Goal: Task Accomplishment & Management: Use online tool/utility

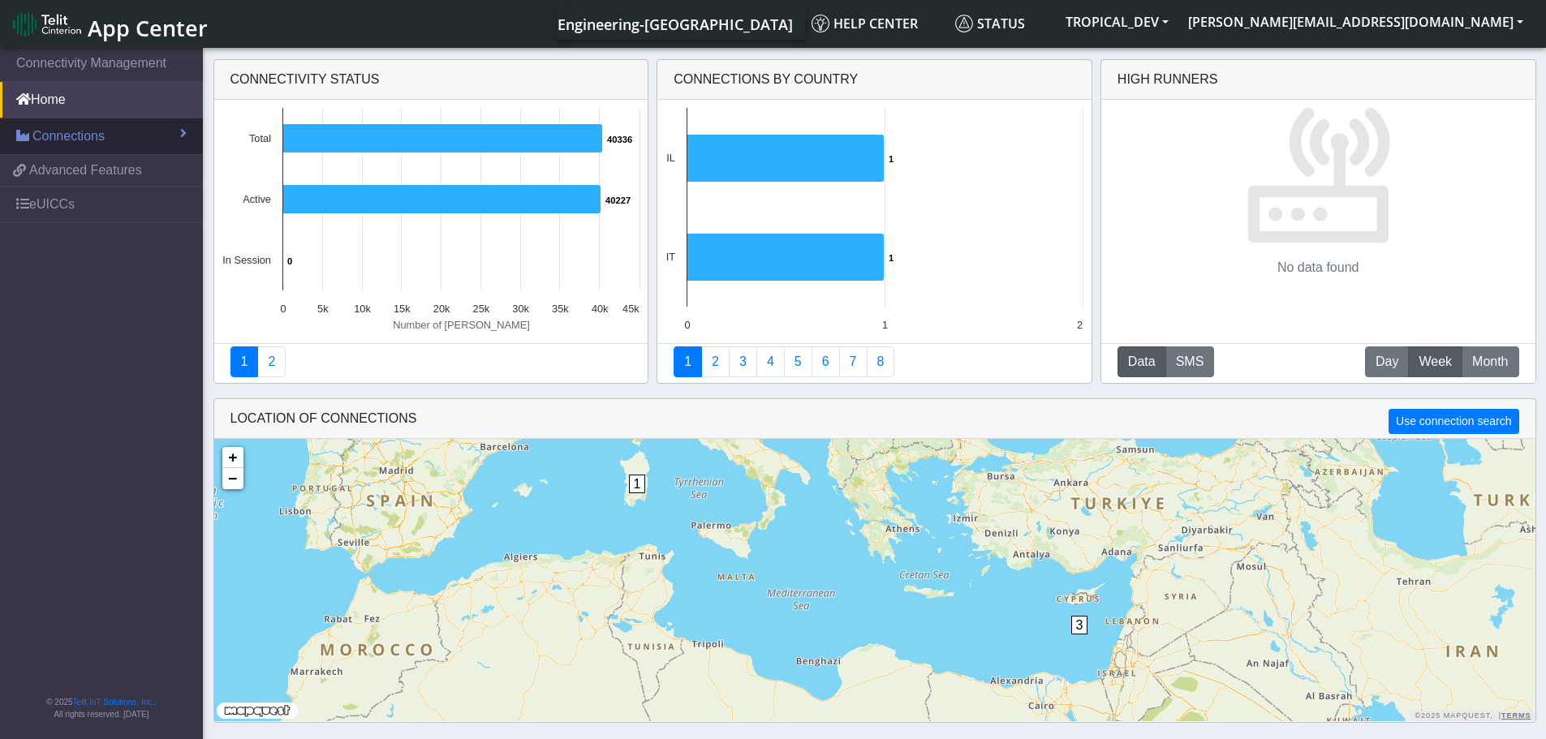
click at [69, 133] on span "Connections" at bounding box center [68, 136] width 72 height 19
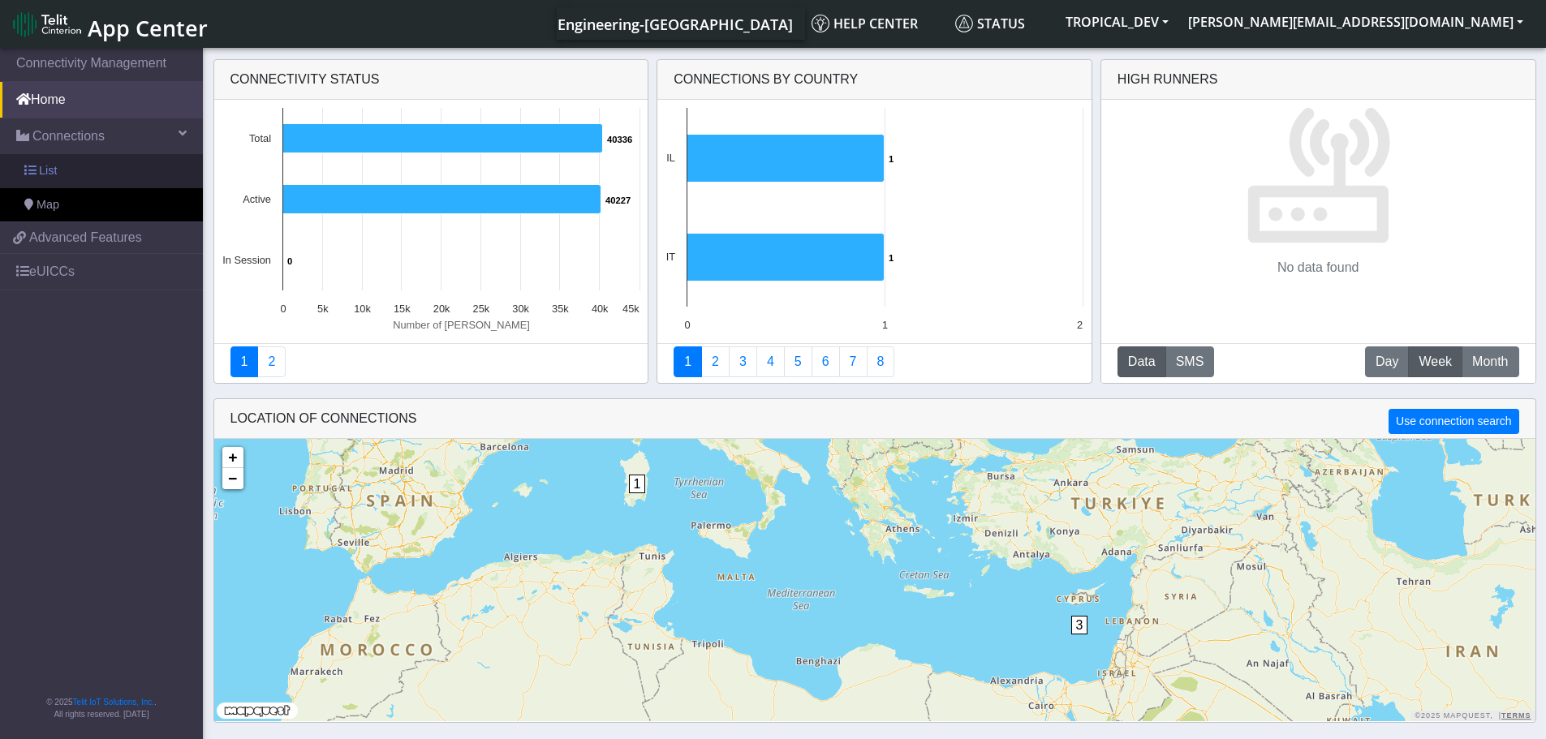
click at [64, 179] on link "List" at bounding box center [101, 171] width 203 height 34
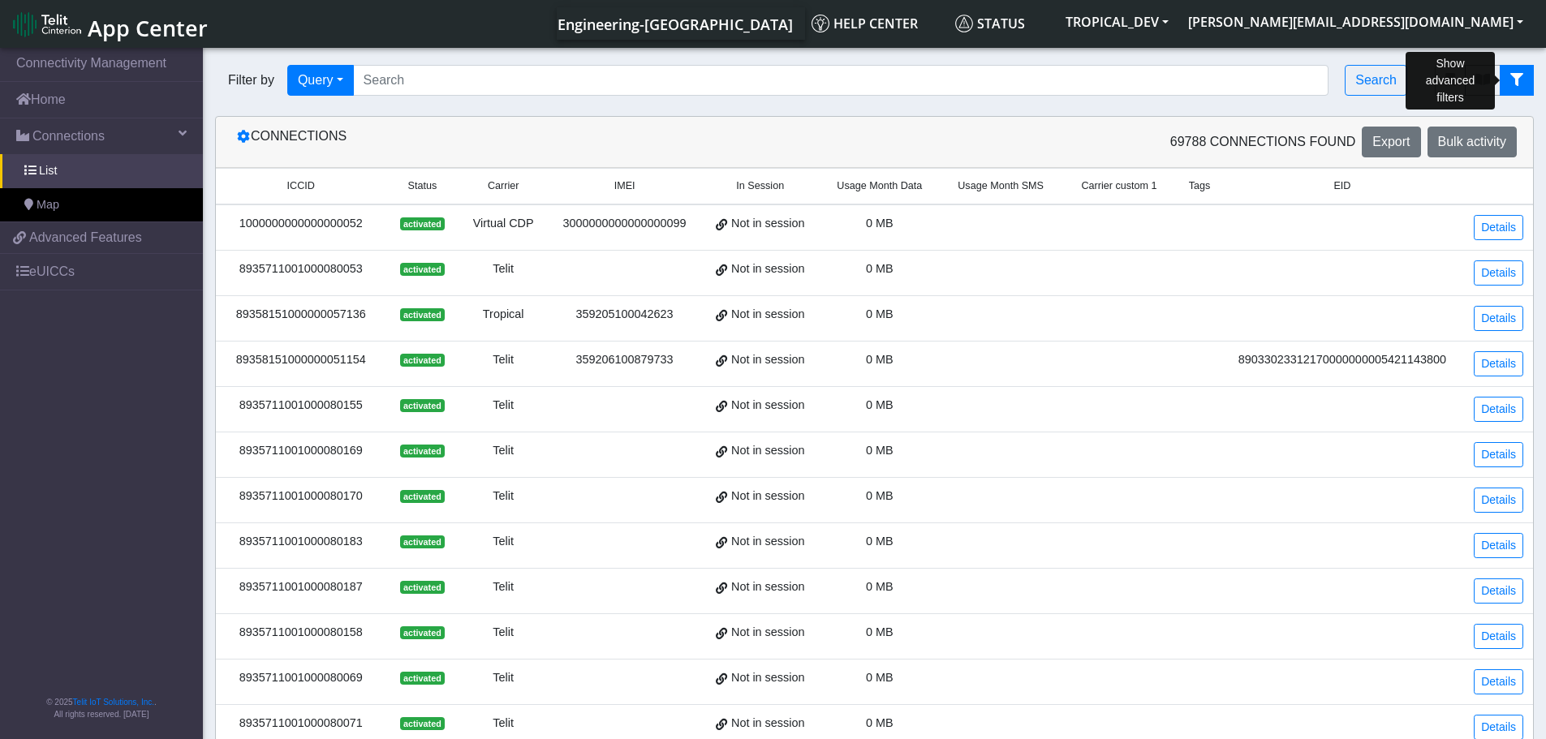
click at [1515, 80] on icon "fitlers menu" at bounding box center [1516, 79] width 13 height 13
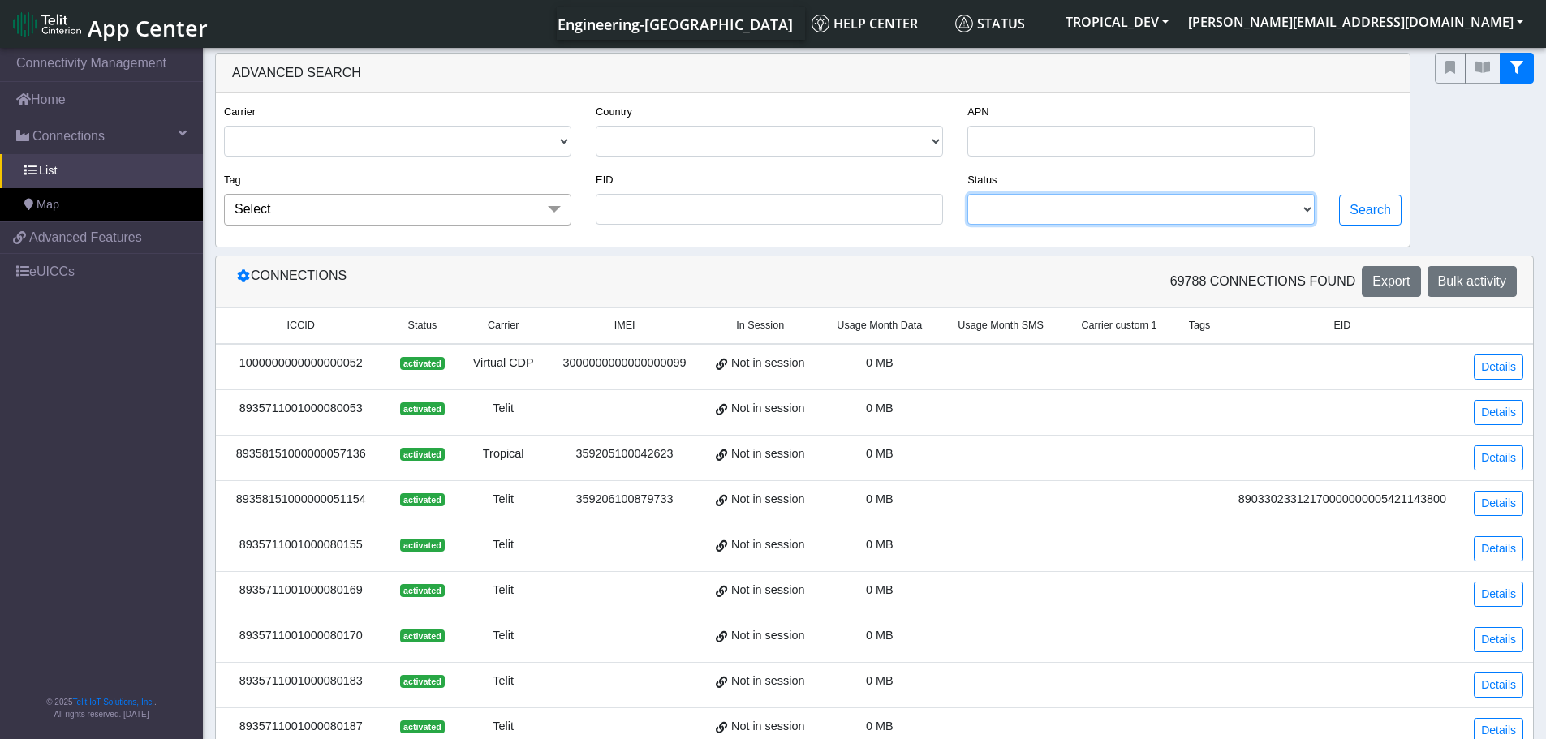
click at [1267, 209] on select "ACTIVATED DEACTIVATED READY UNKNOWN BLOCKED TERMINATED" at bounding box center [1140, 209] width 347 height 31
click at [137, 21] on span "App Center" at bounding box center [148, 28] width 120 height 30
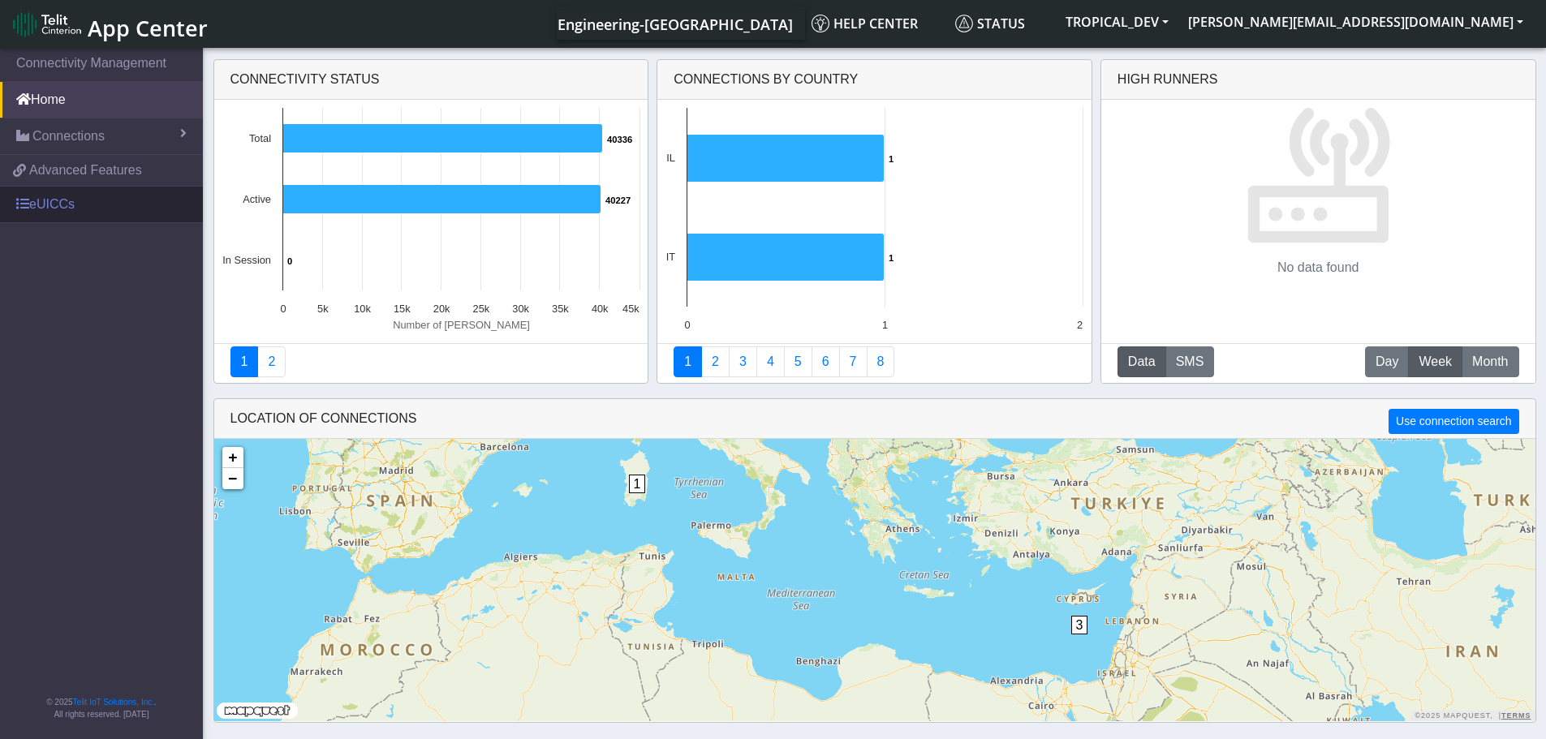
click at [62, 209] on link "eUICCs" at bounding box center [101, 205] width 203 height 36
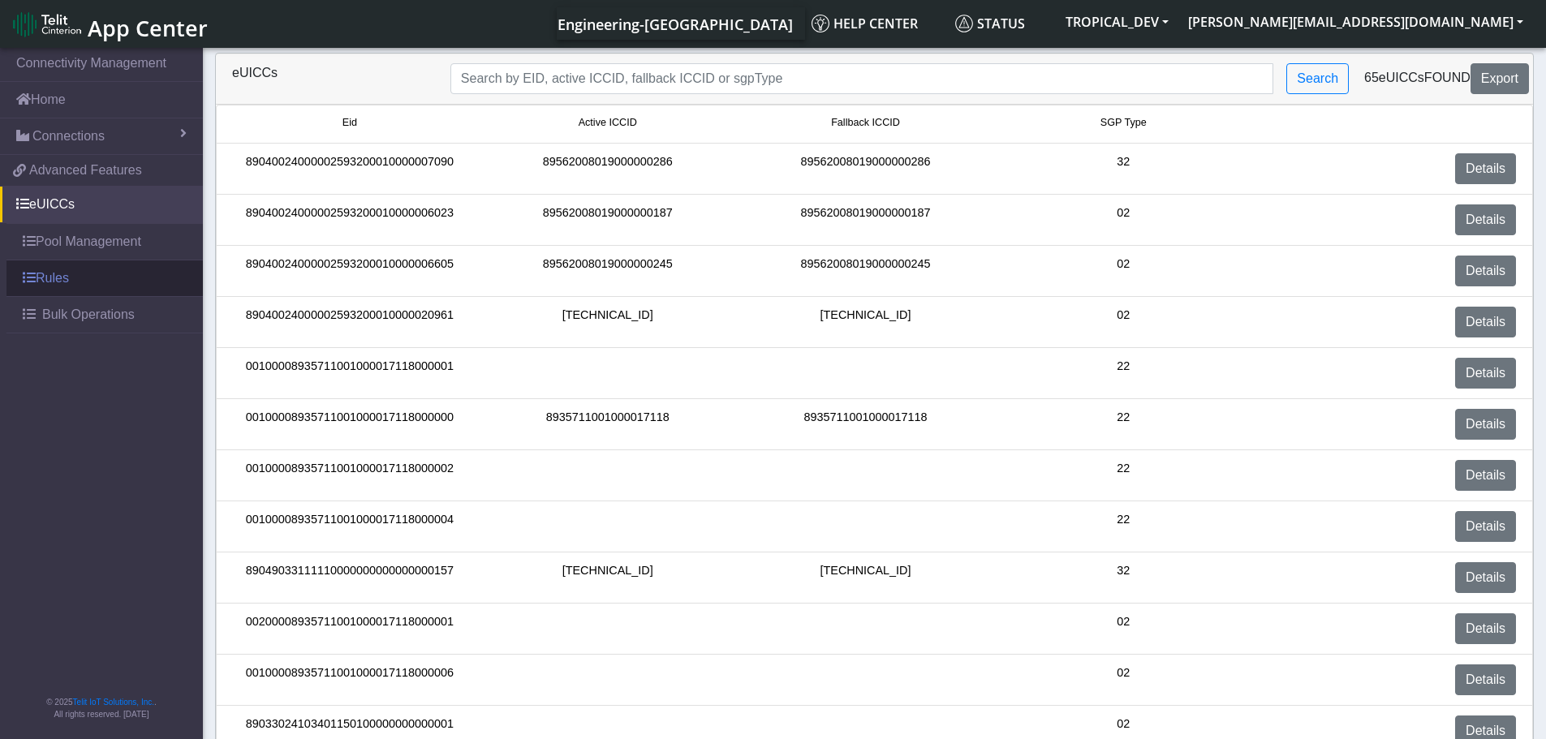
click at [61, 278] on link "Rules" at bounding box center [104, 278] width 196 height 36
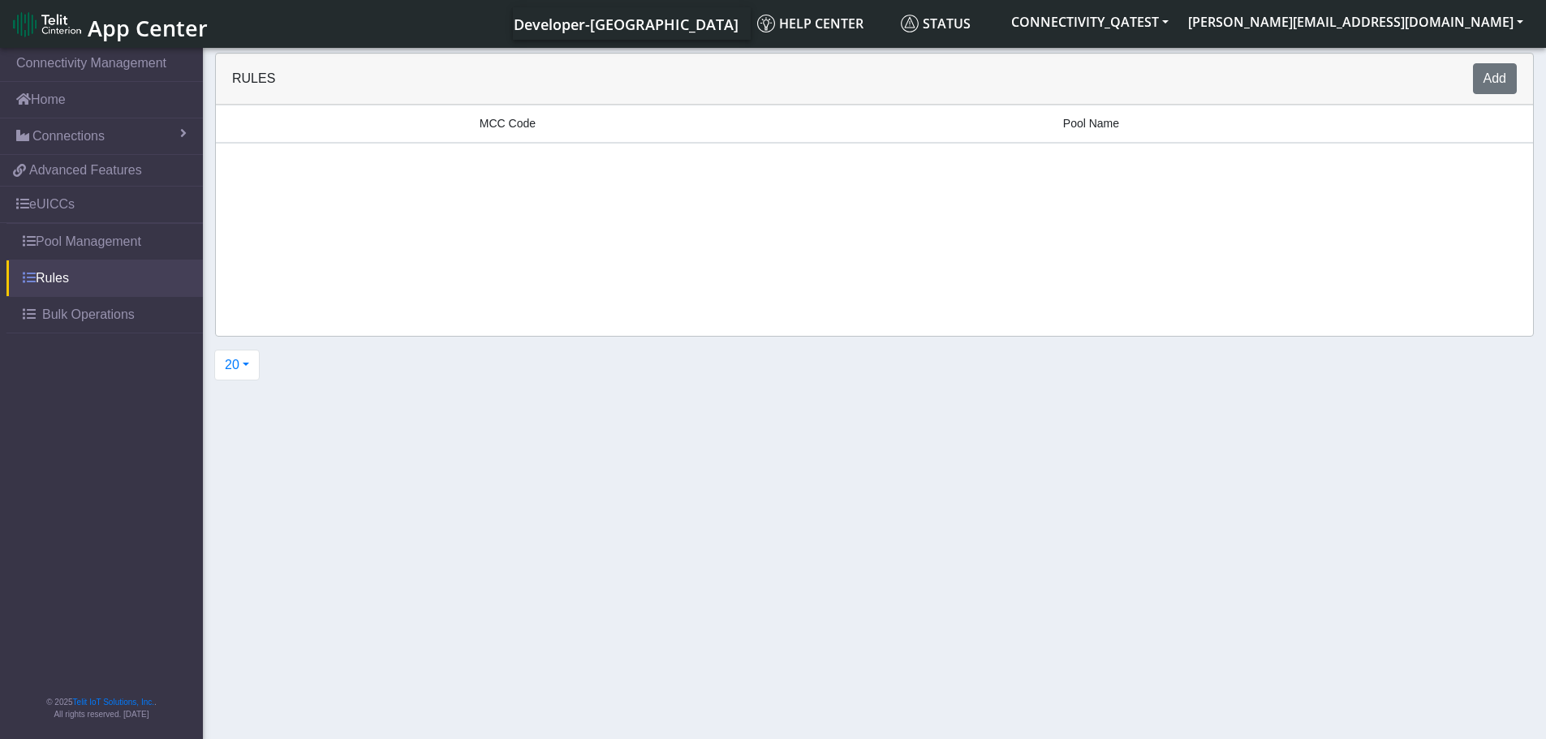
drag, startPoint x: 0, startPoint y: 0, endPoint x: 41, endPoint y: 269, distance: 271.8
click at [41, 269] on link "Rules" at bounding box center [104, 278] width 196 height 36
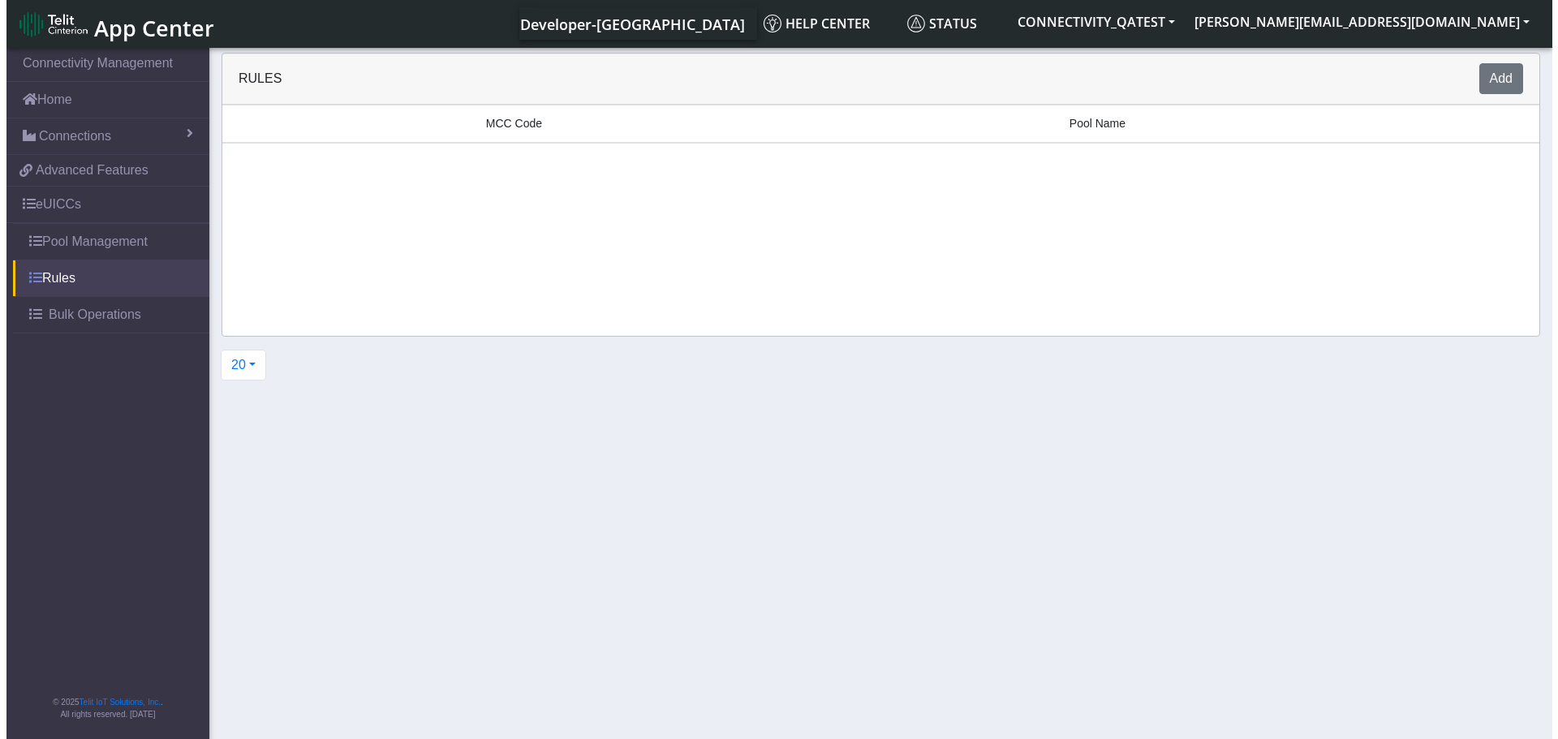
scroll to position [6, 0]
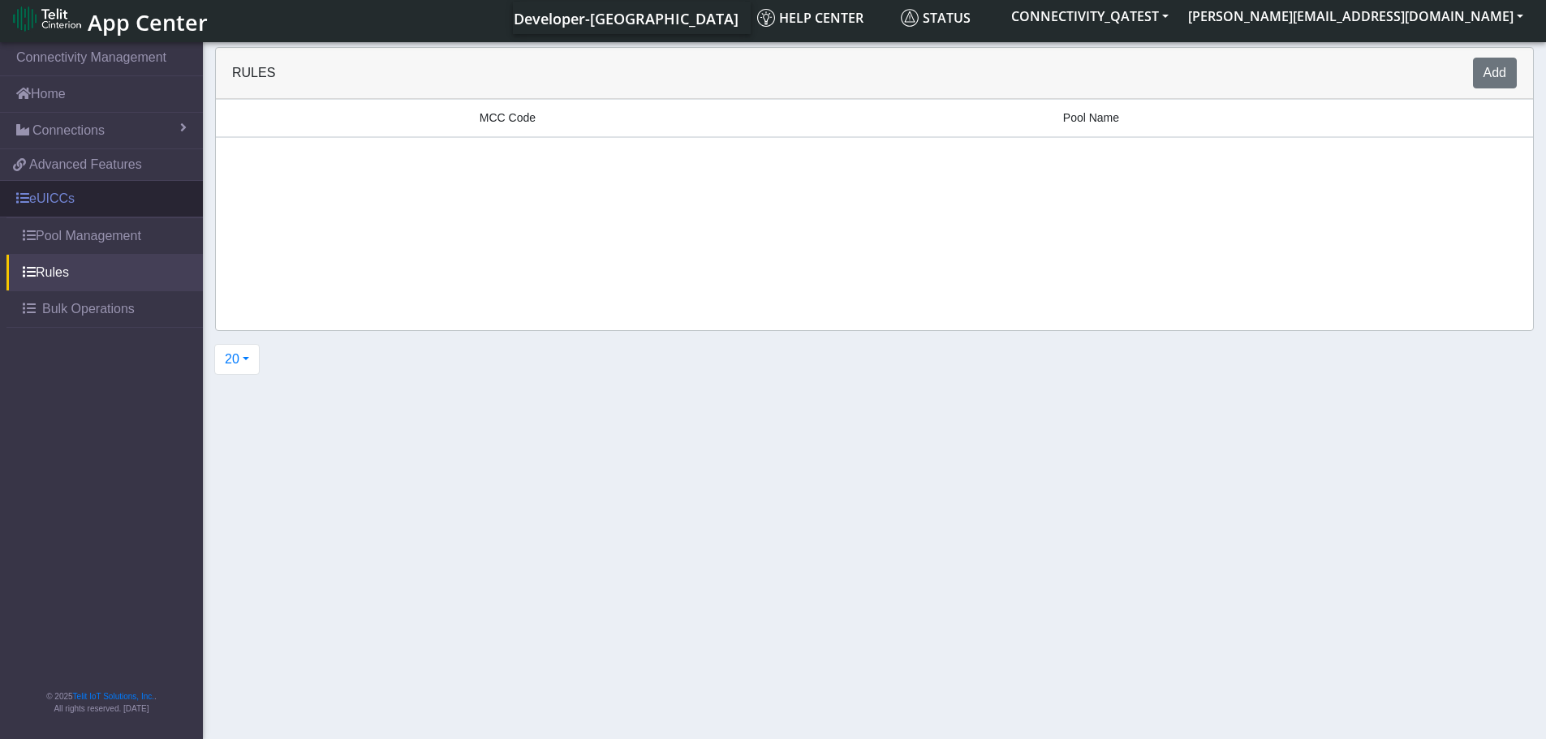
click at [50, 190] on link "eUICCs" at bounding box center [101, 199] width 203 height 36
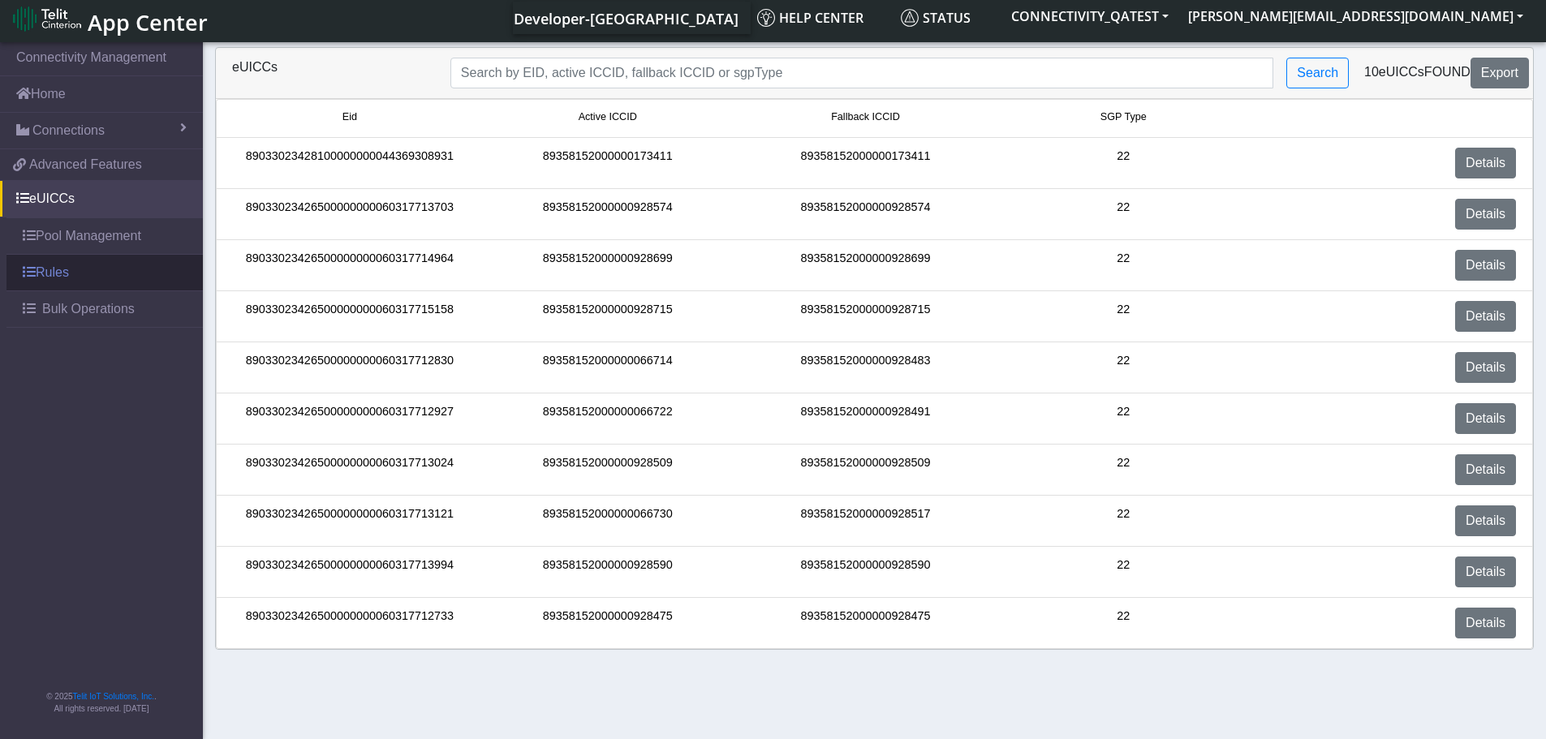
click at [39, 267] on link "Rules" at bounding box center [104, 273] width 196 height 36
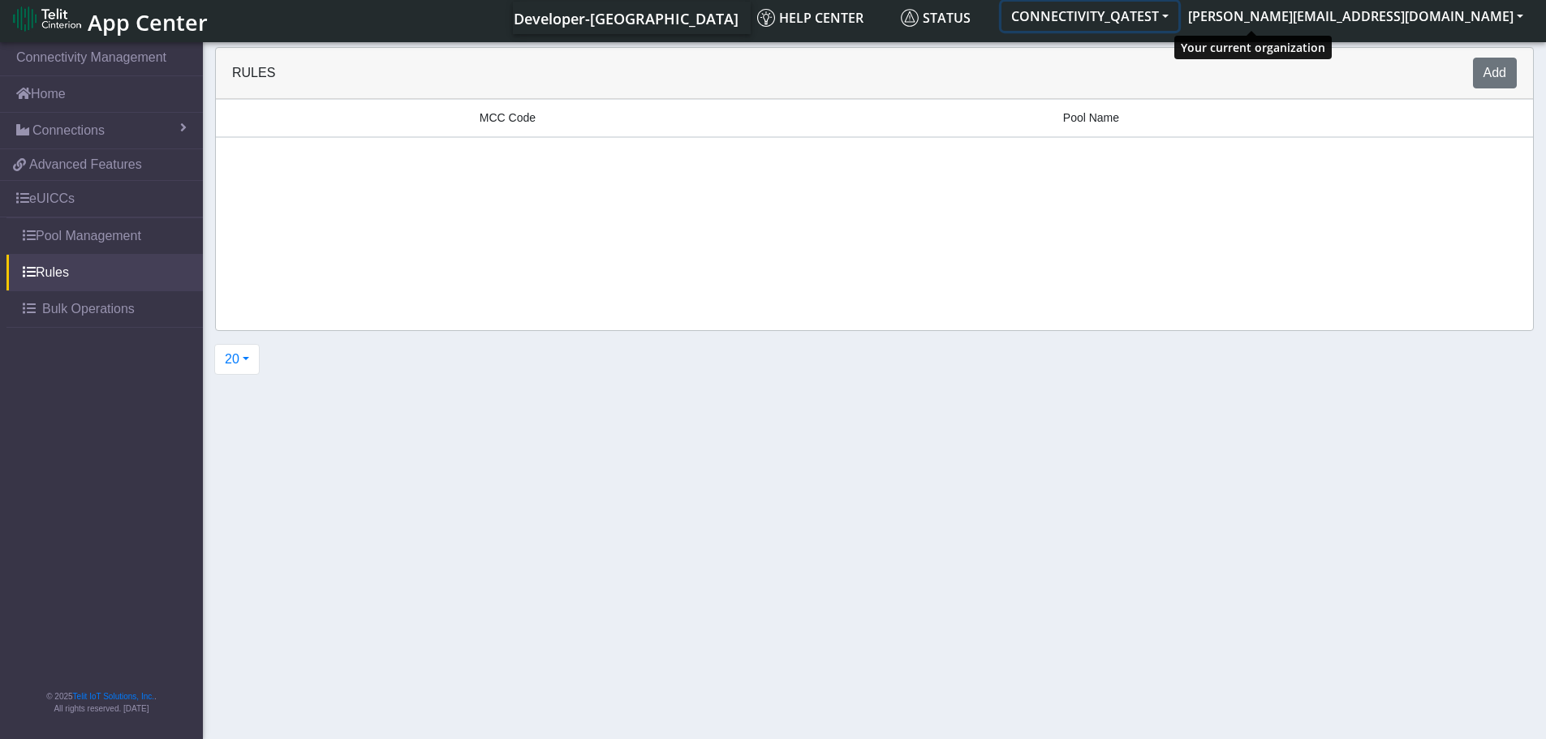
click at [1178, 19] on button "CONNECTIVITY_QATEST" at bounding box center [1089, 16] width 177 height 29
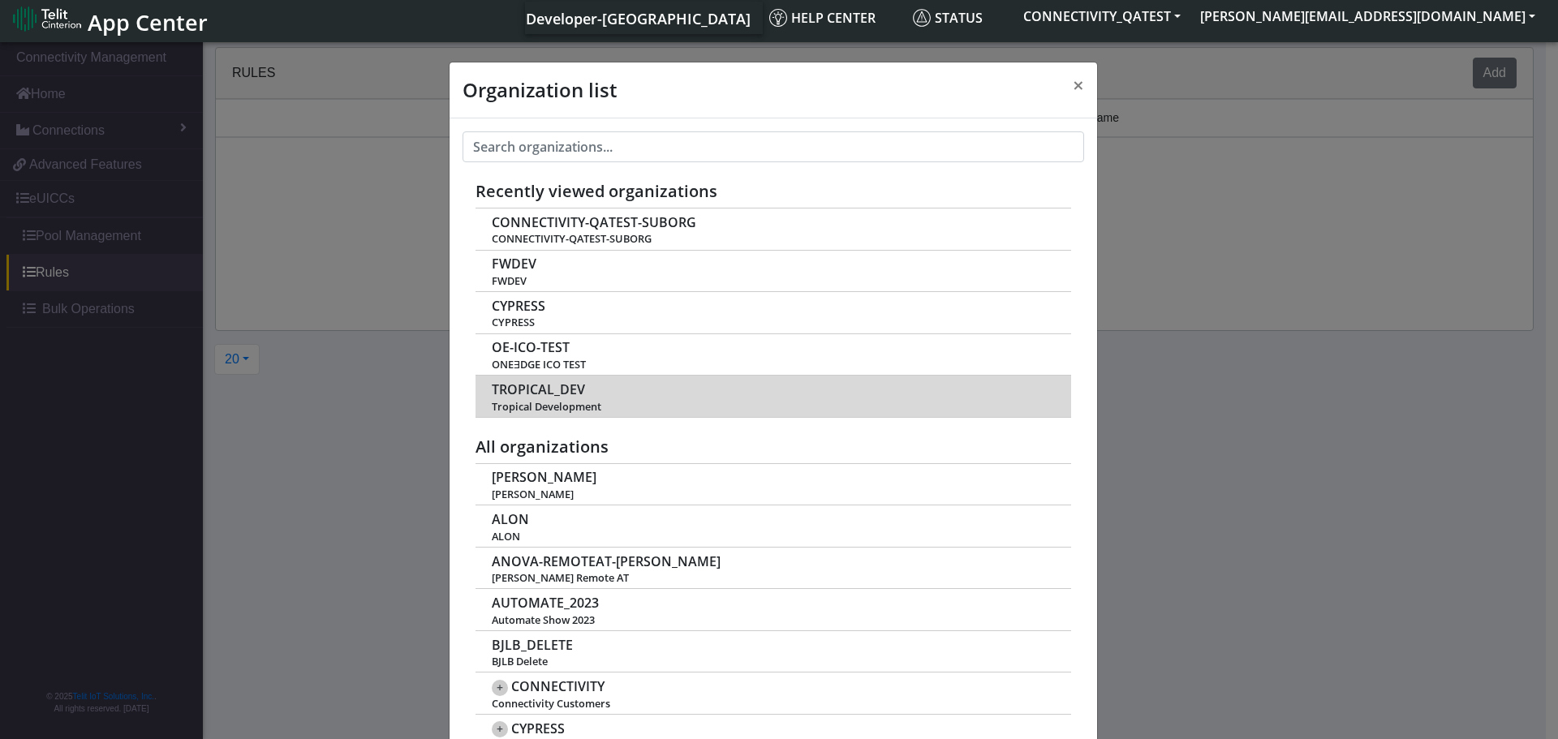
click at [538, 390] on span "TROPICAL_DEV" at bounding box center [538, 389] width 93 height 15
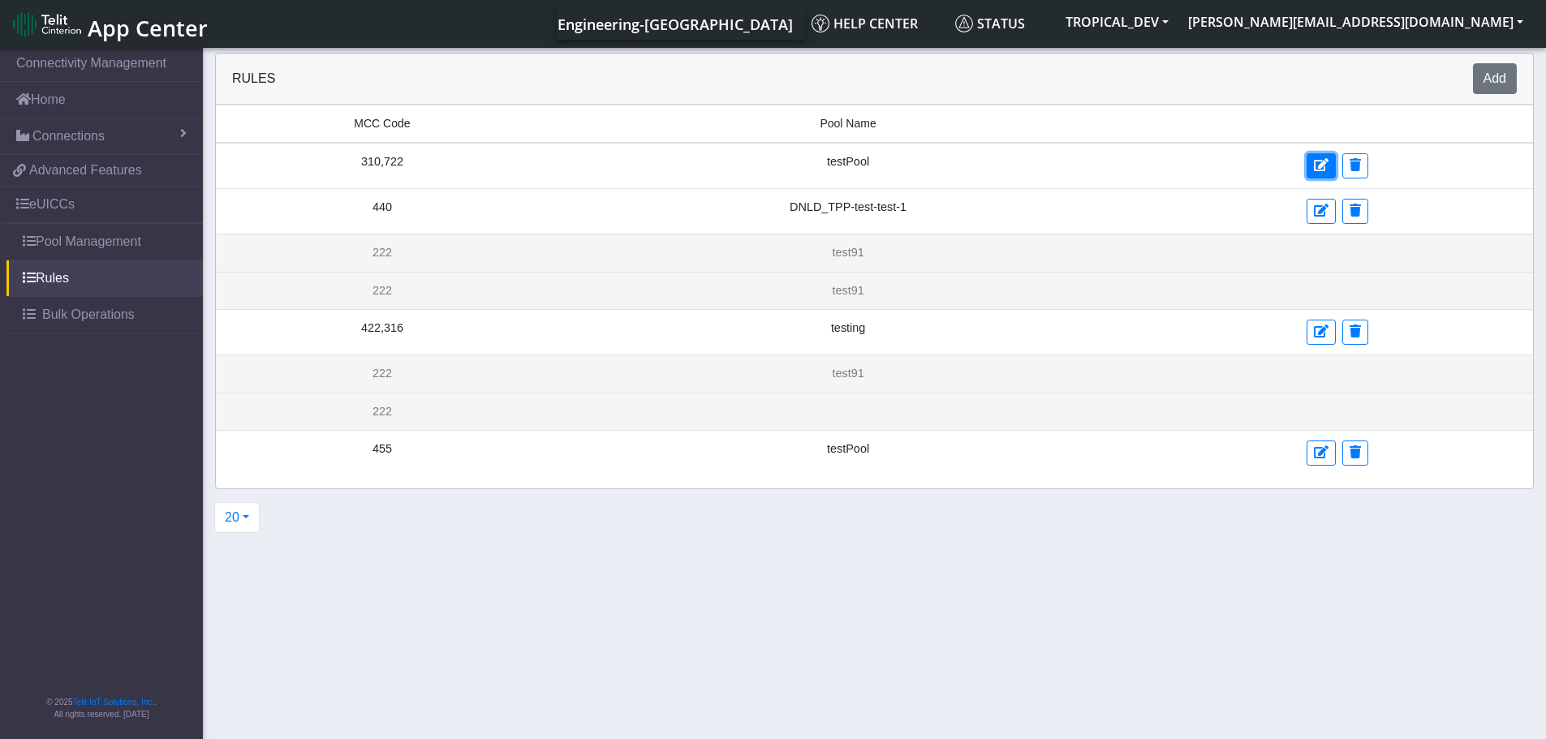
click at [1314, 168] on icon at bounding box center [1321, 164] width 15 height 13
select select "17: Object"
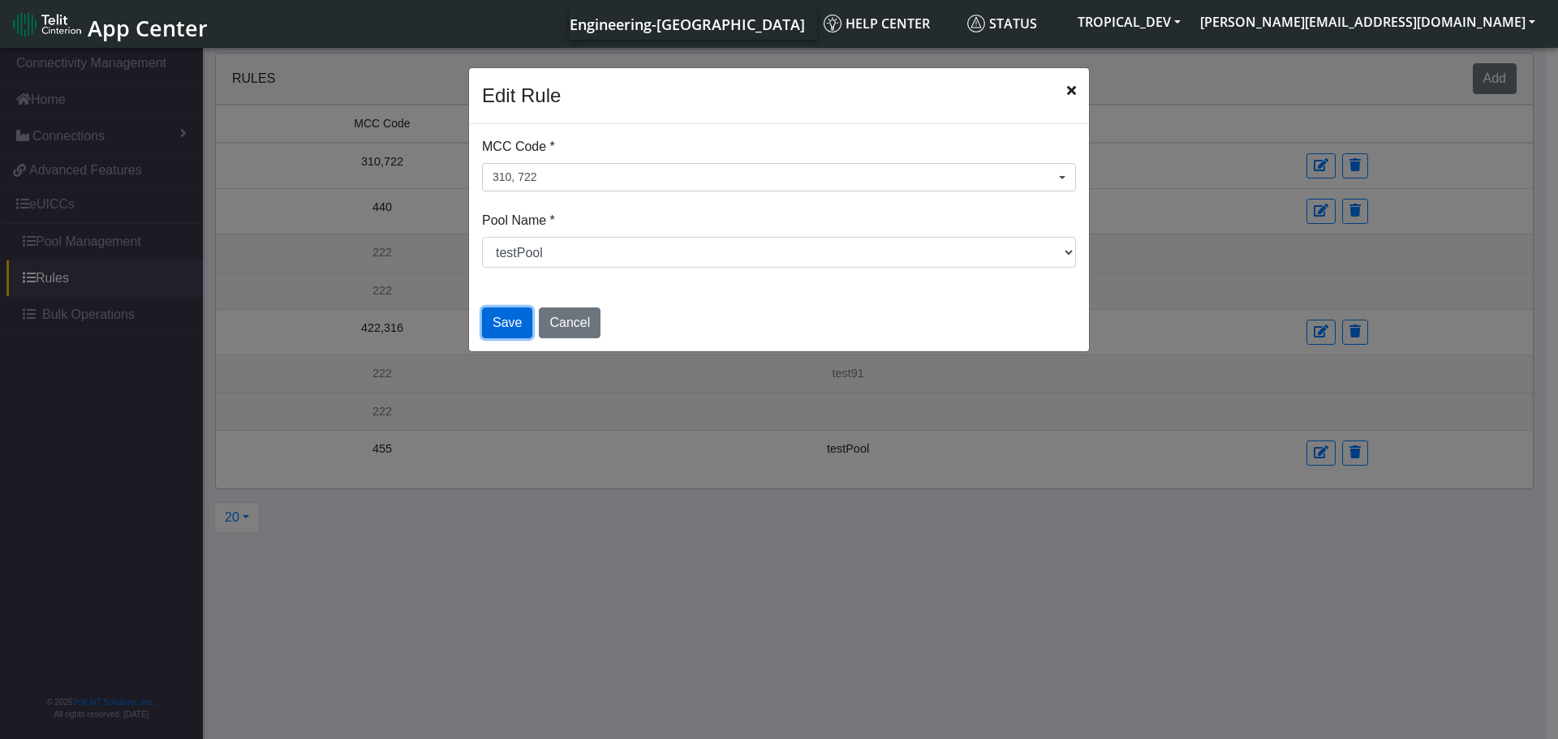
click at [508, 328] on button "Save" at bounding box center [507, 323] width 50 height 31
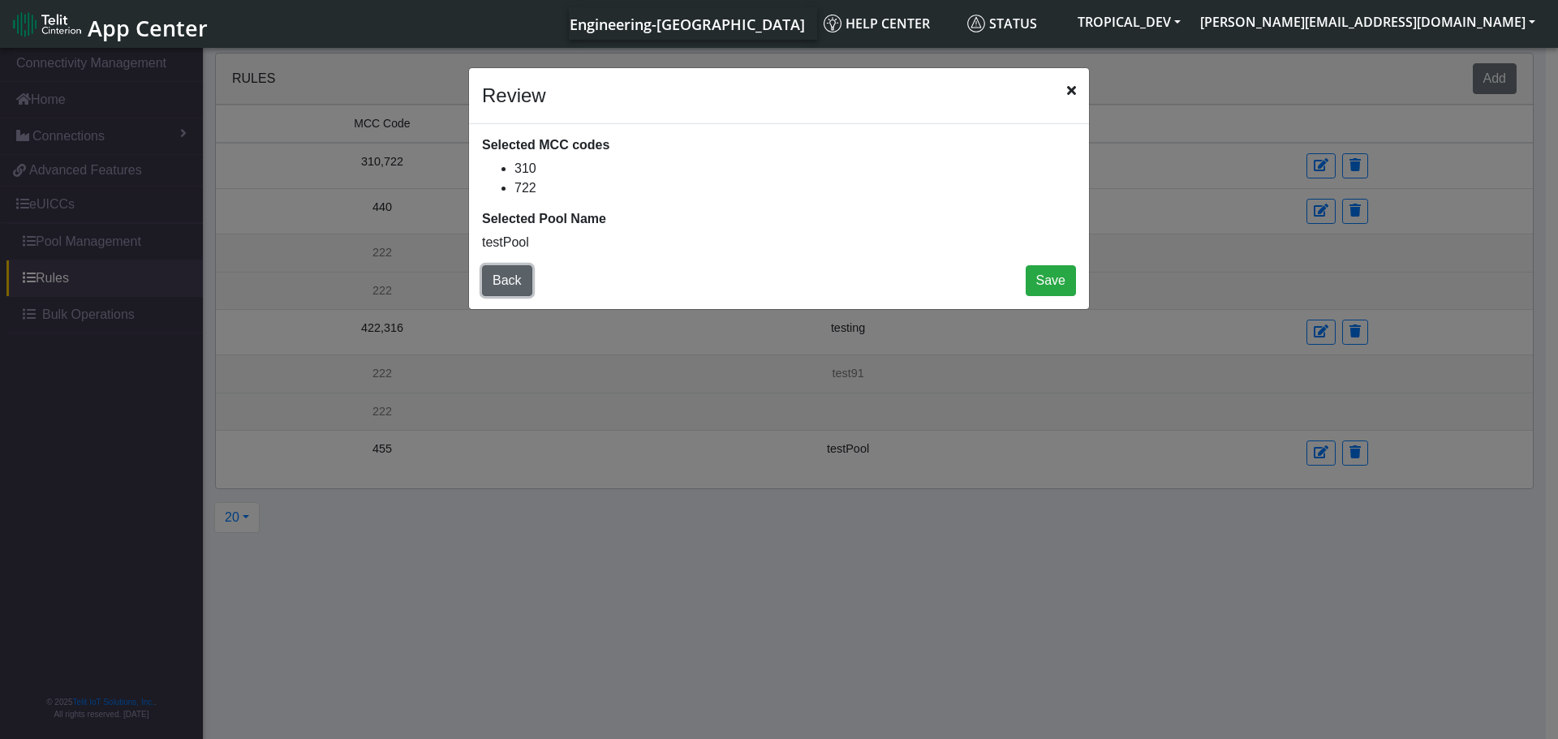
click at [513, 285] on button "Back" at bounding box center [507, 280] width 50 height 31
select select "17: Object"
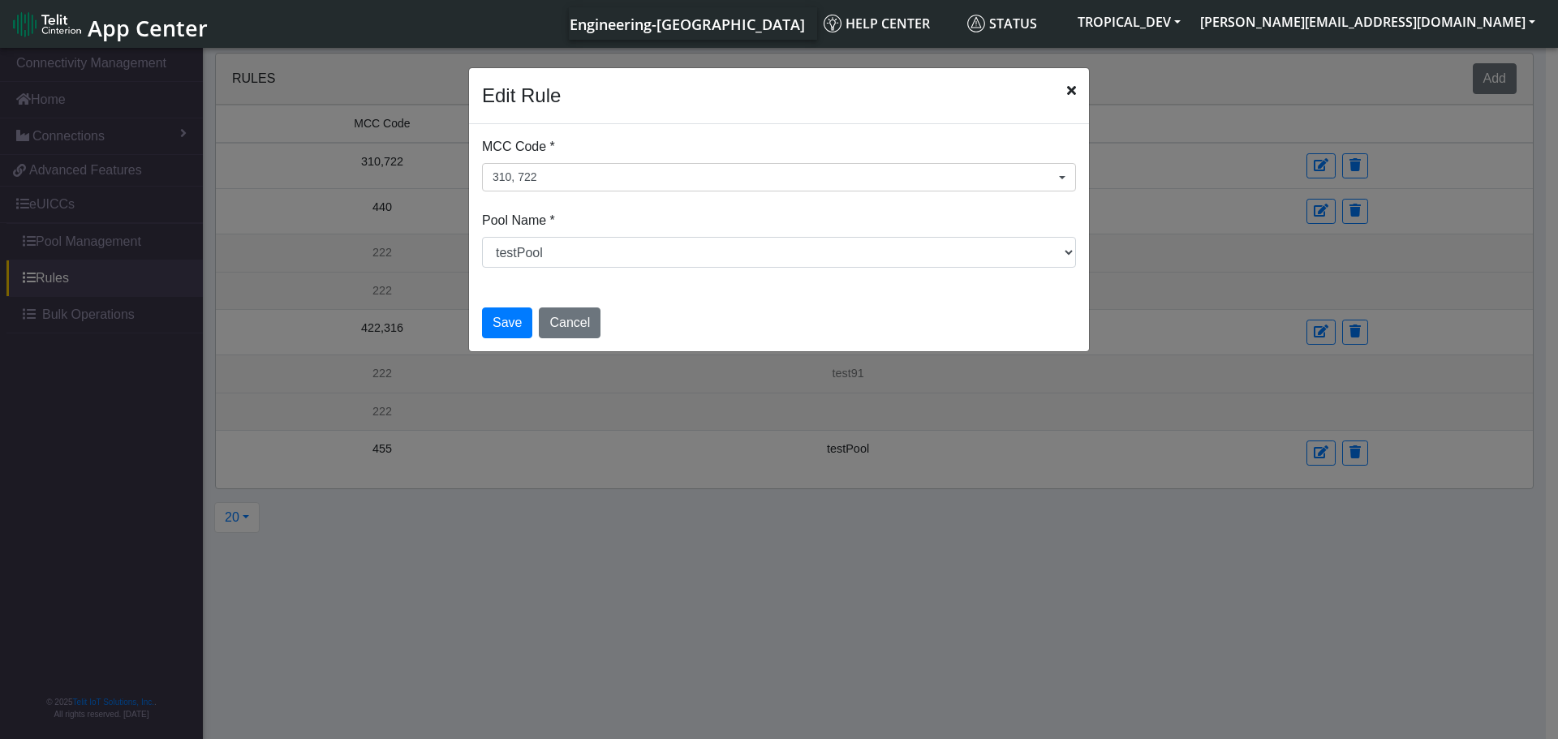
drag, startPoint x: 1074, startPoint y: 90, endPoint x: 1349, endPoint y: 110, distance: 275.0
click at [1074, 90] on icon "Close" at bounding box center [1071, 90] width 9 height 13
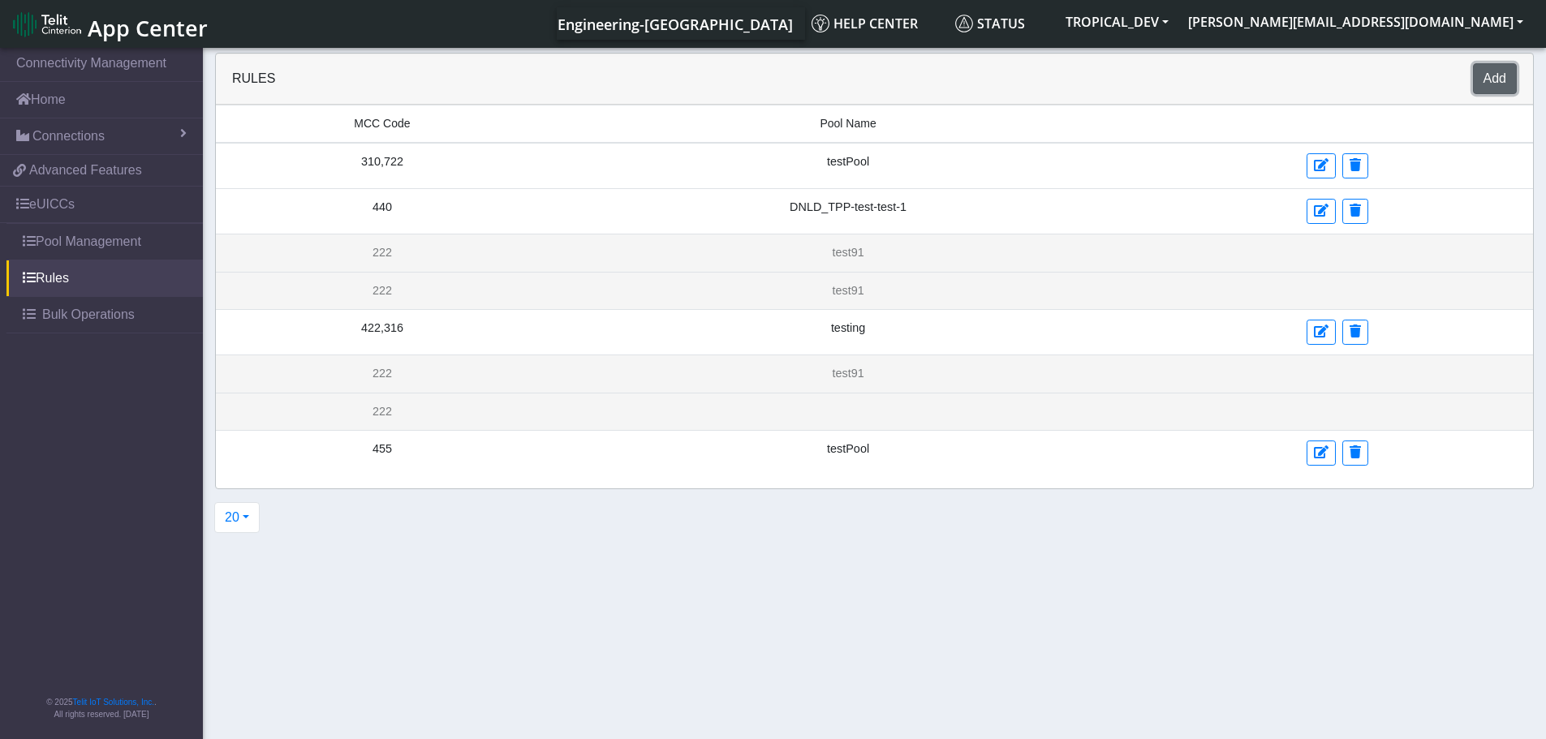
click at [1502, 87] on button "Add" at bounding box center [1495, 78] width 44 height 31
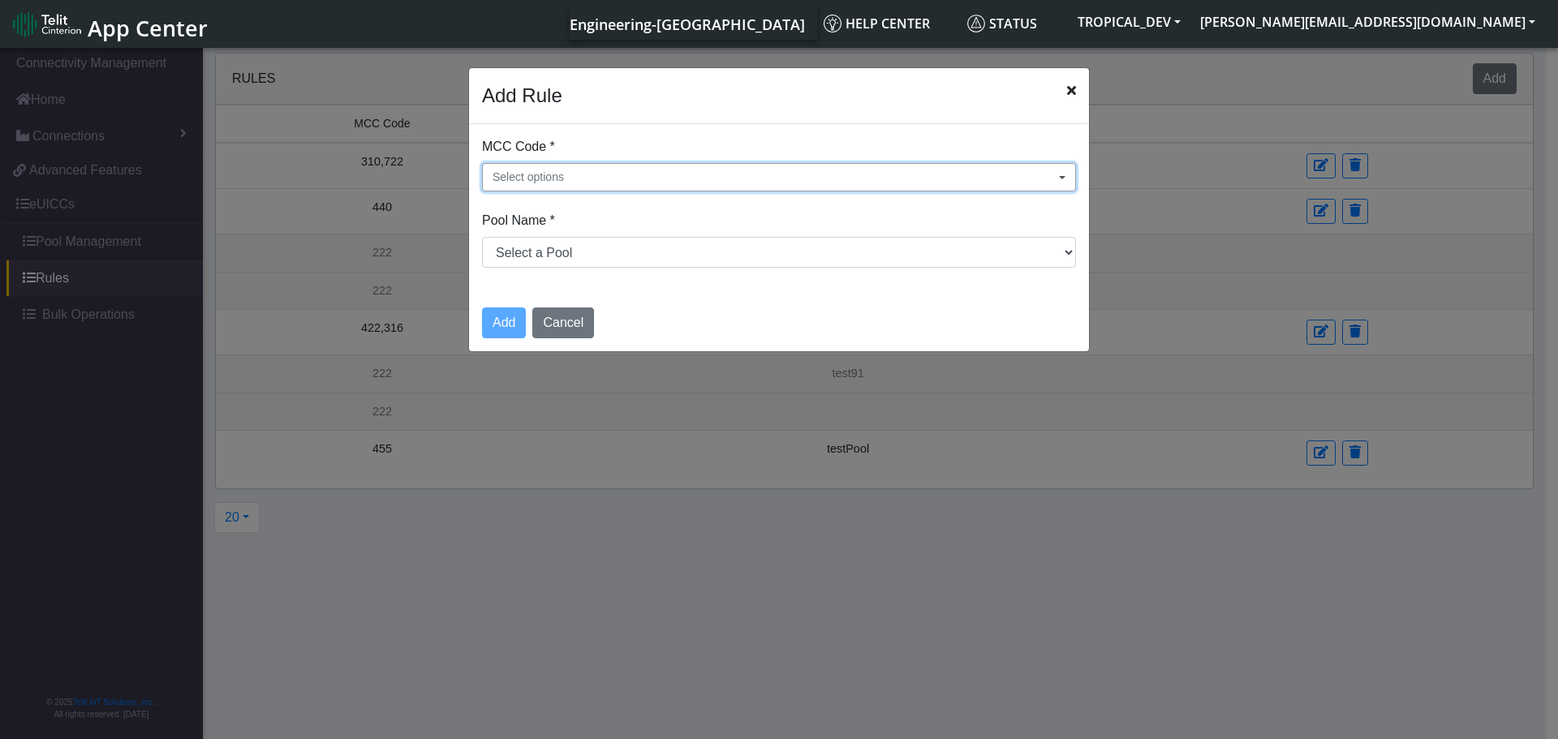
click at [622, 171] on button "Select options" at bounding box center [779, 177] width 594 height 28
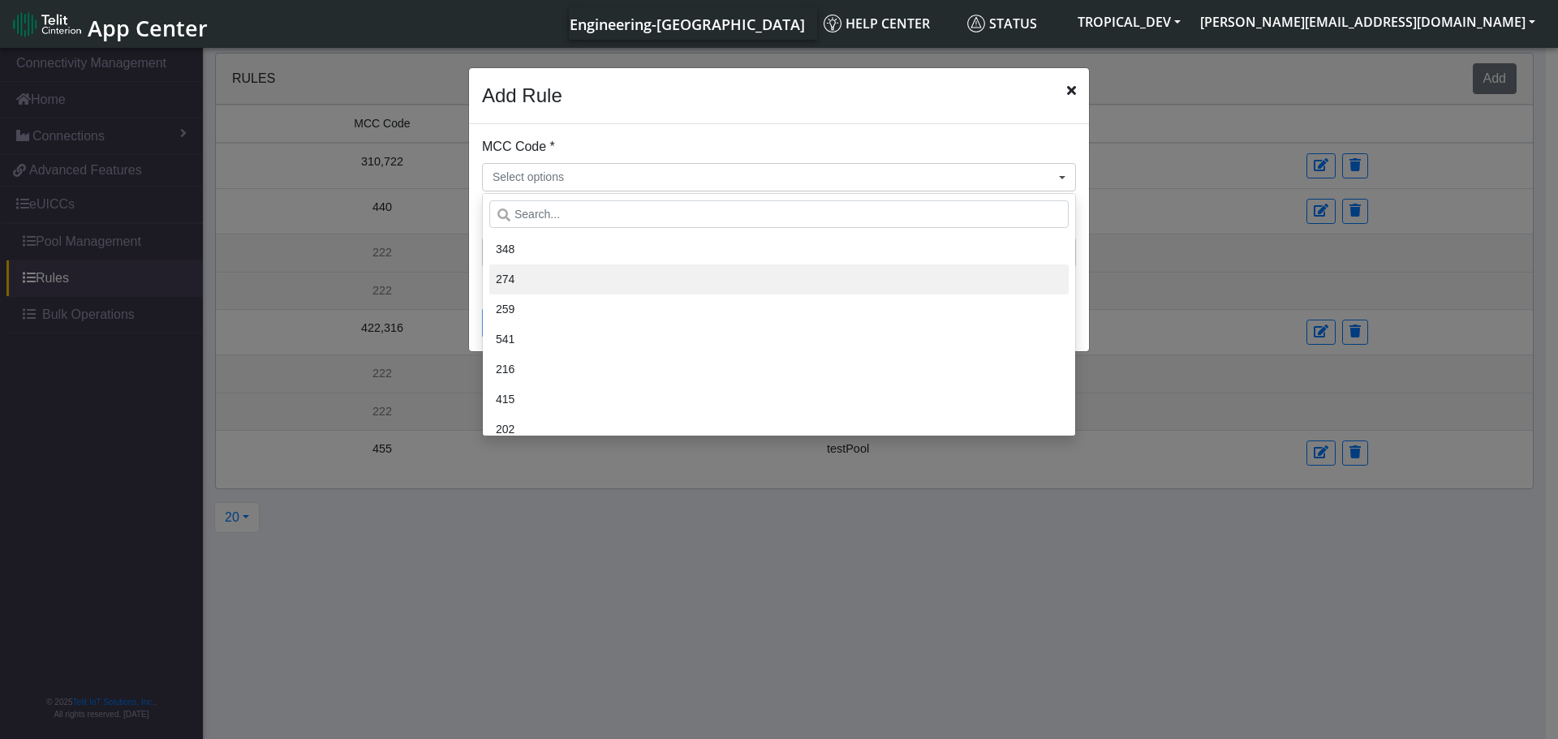
click at [564, 278] on li "274" at bounding box center [778, 280] width 579 height 30
click at [811, 117] on div "Add Rule" at bounding box center [779, 96] width 620 height 56
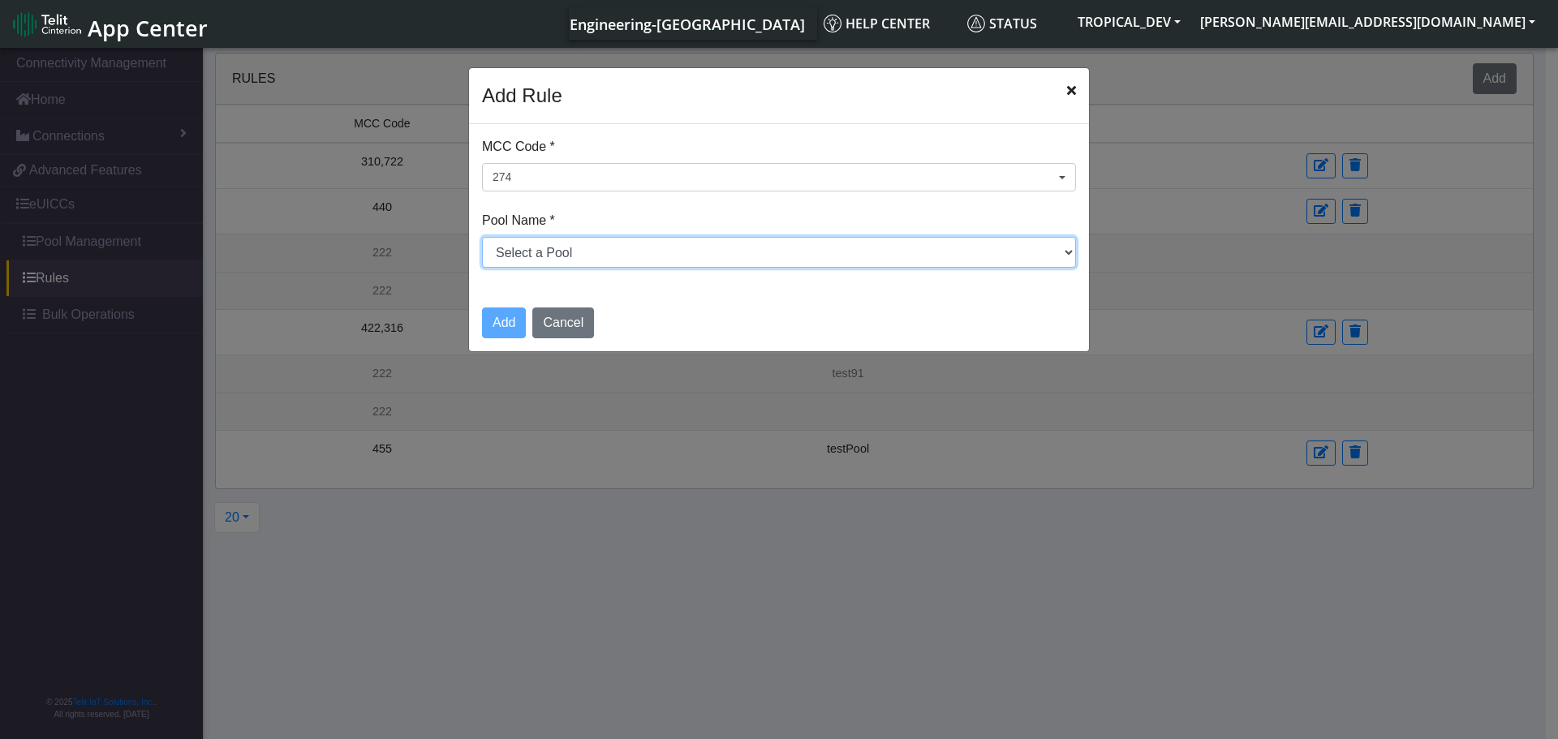
click at [647, 251] on select "Select a Pool DNLD_TPP-test-test-1 DNLD_TPP-testing-[DATE] DNLD_TPP-test-apn-te…" at bounding box center [779, 252] width 594 height 31
select select "1: Object"
click at [482, 237] on select "Select a Pool DNLD_TPP-test-test-1 DNLD_TPP-testing-[DATE] DNLD_TPP-test-apn-te…" at bounding box center [779, 252] width 594 height 31
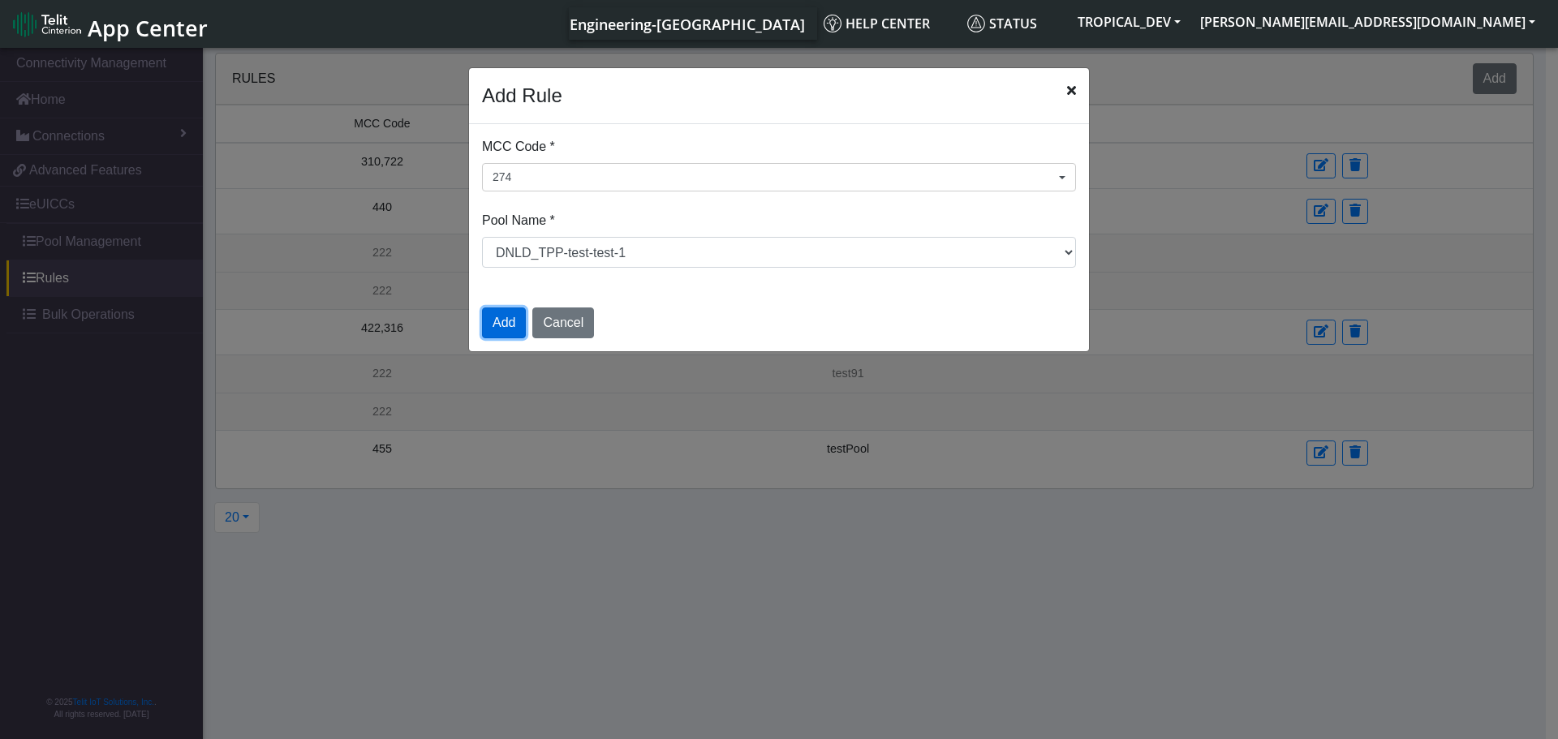
click at [502, 331] on button "Add" at bounding box center [504, 323] width 44 height 31
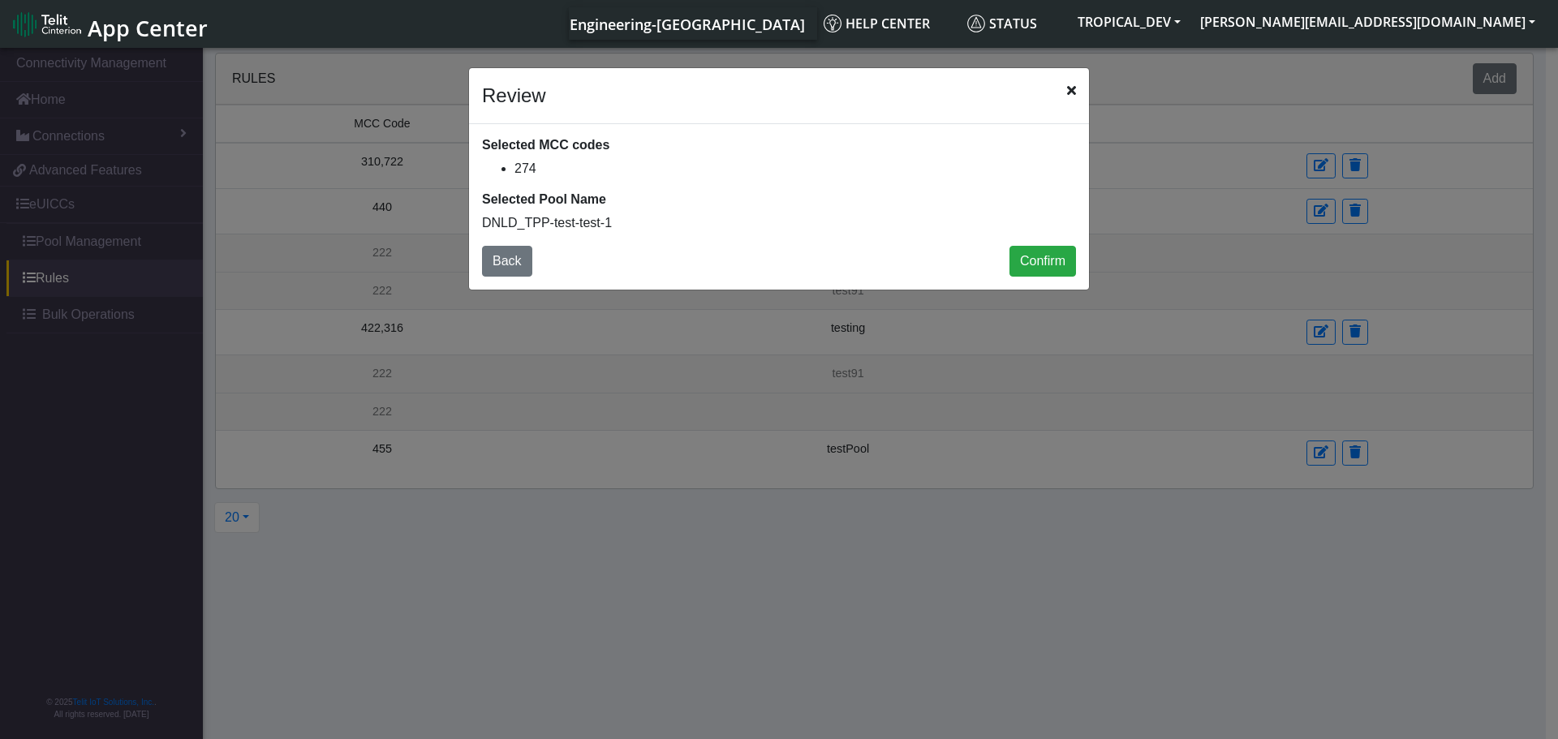
click at [1071, 96] on icon "Close" at bounding box center [1071, 90] width 9 height 13
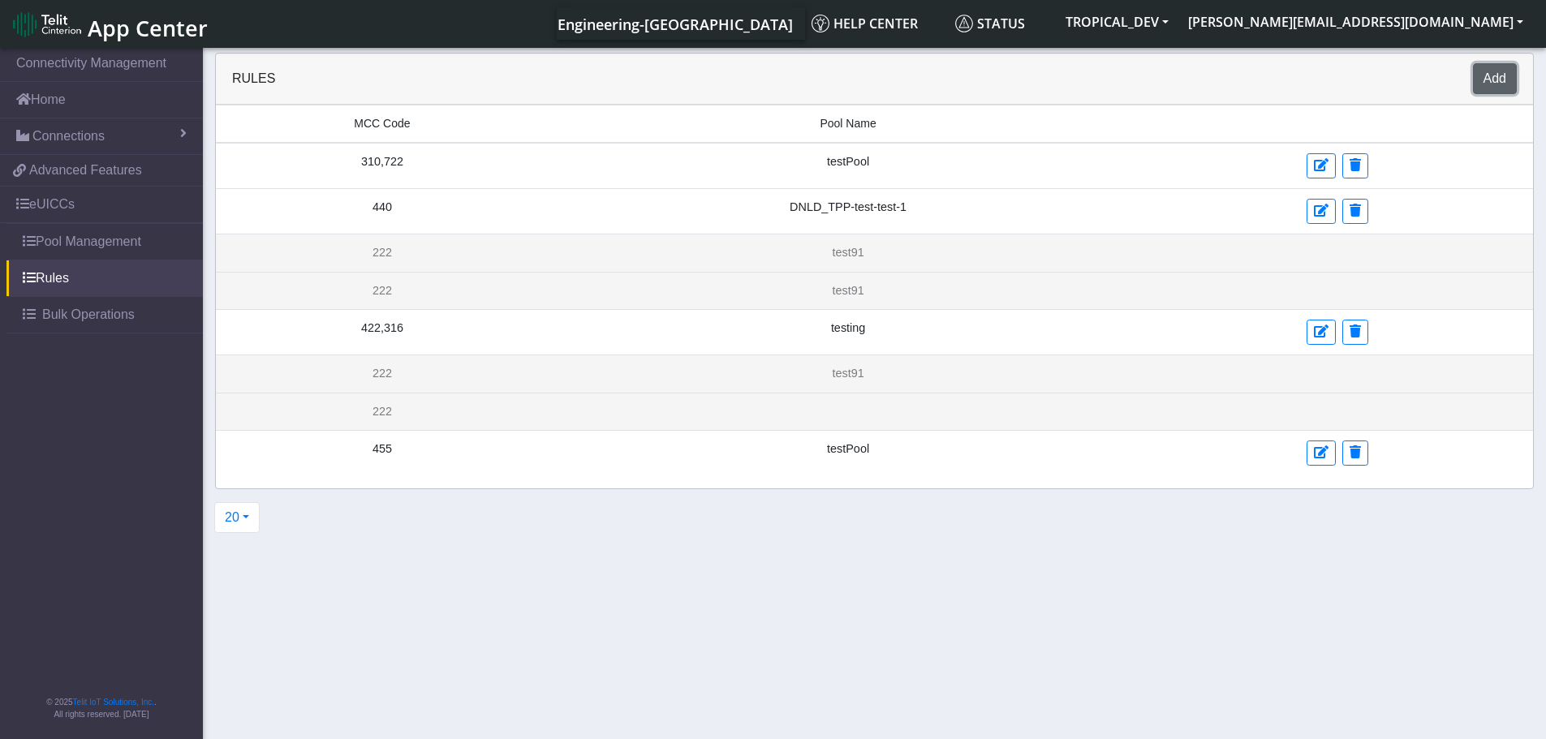
click at [1492, 87] on button "Add" at bounding box center [1495, 78] width 44 height 31
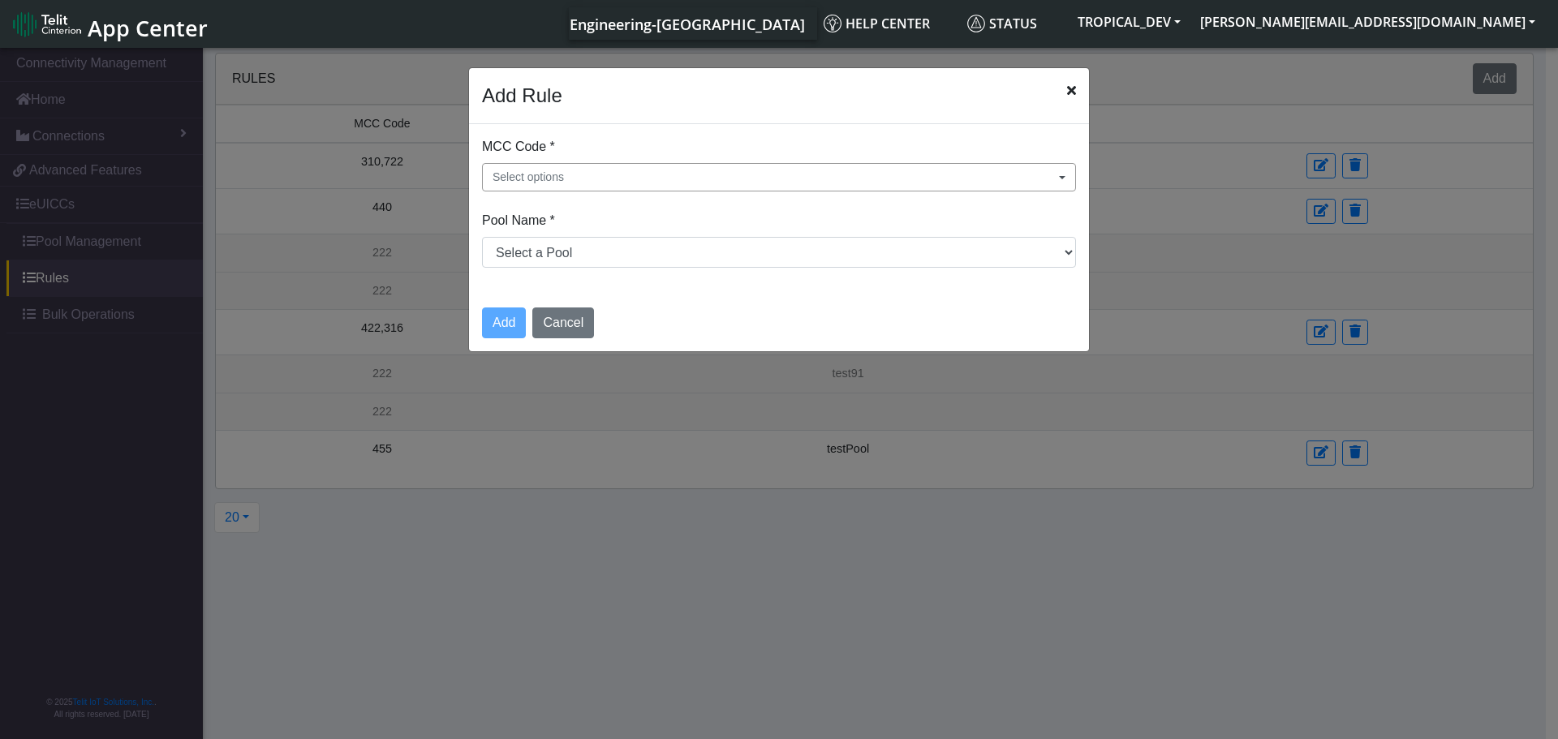
click at [545, 183] on span "Select options" at bounding box center [528, 177] width 71 height 17
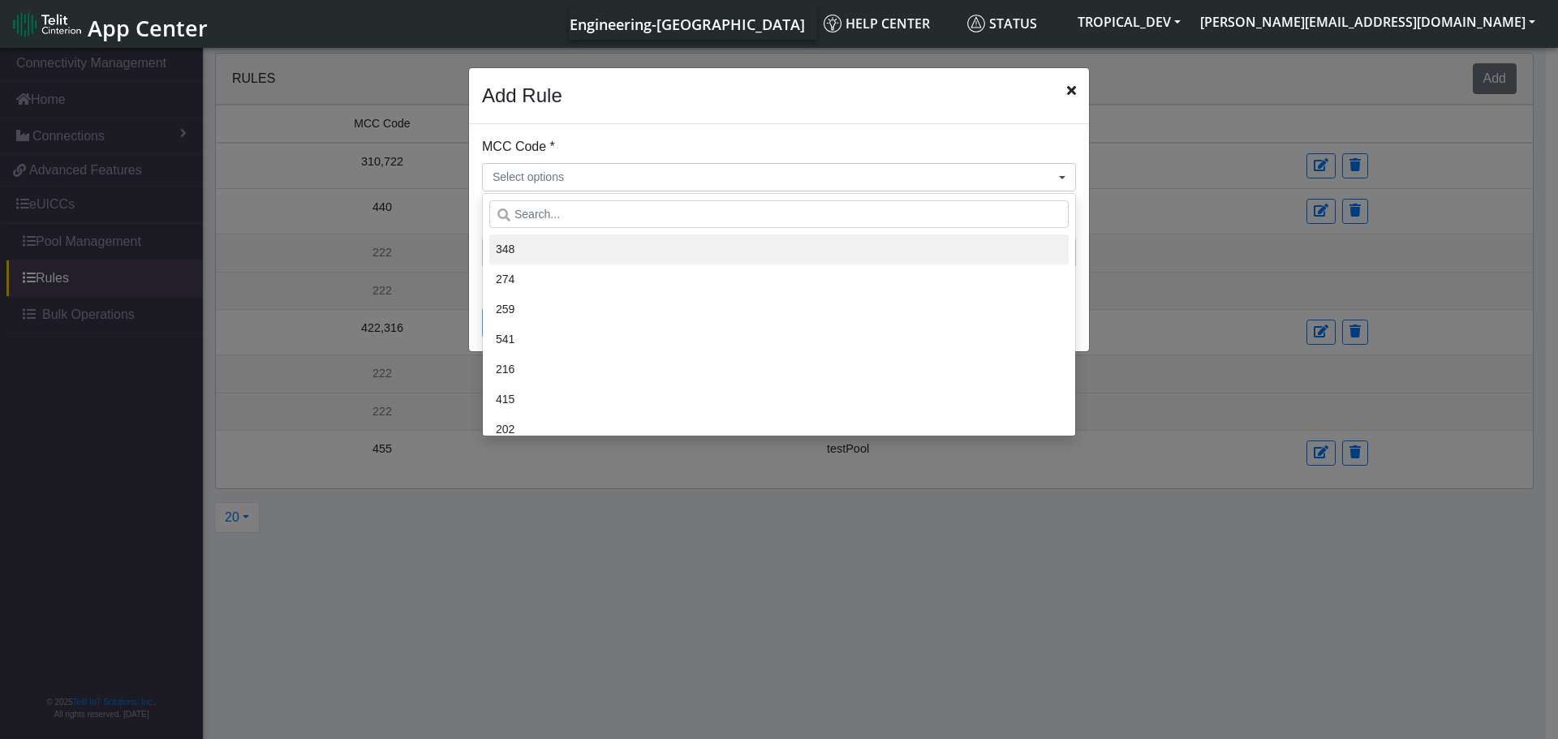
click at [532, 245] on li "348" at bounding box center [778, 250] width 579 height 30
drag, startPoint x: 843, startPoint y: 140, endPoint x: 691, endPoint y: 250, distance: 187.8
click at [842, 140] on div "MCC Code * 348 348 274 259 541 216 415 202 404 422 645 232 282 702 639 641 724 …" at bounding box center [779, 164] width 594 height 54
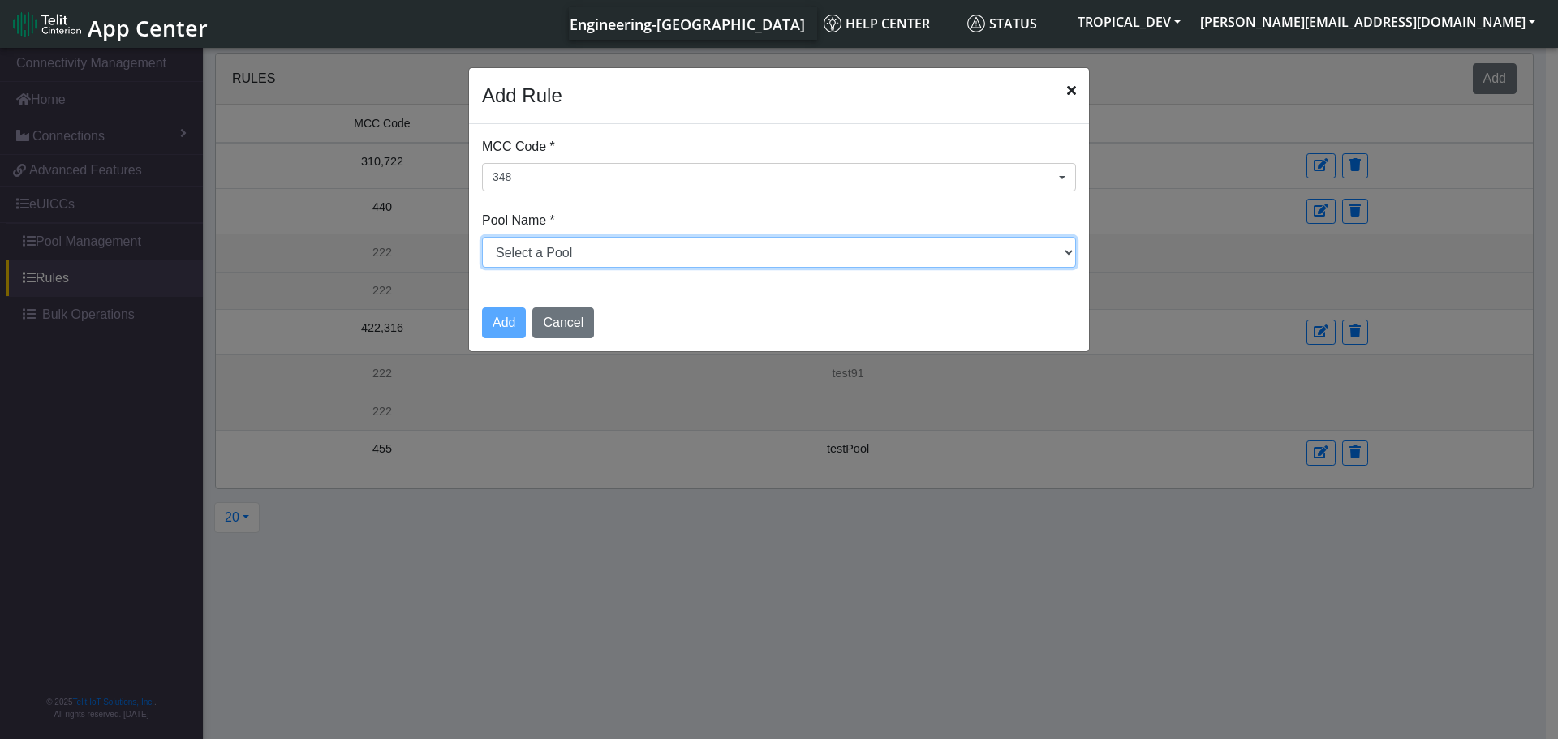
click at [673, 265] on select "Select a Pool DNLD_TPP-test-test-1 DNLD_TPP-testing-[DATE] DNLD_TPP-test-apn-te…" at bounding box center [779, 252] width 594 height 31
select select "2: Object"
click at [482, 237] on select "Select a Pool DNLD_TPP-test-test-1 DNLD_TPP-testing-[DATE] DNLD_TPP-test-apn-te…" at bounding box center [779, 252] width 594 height 31
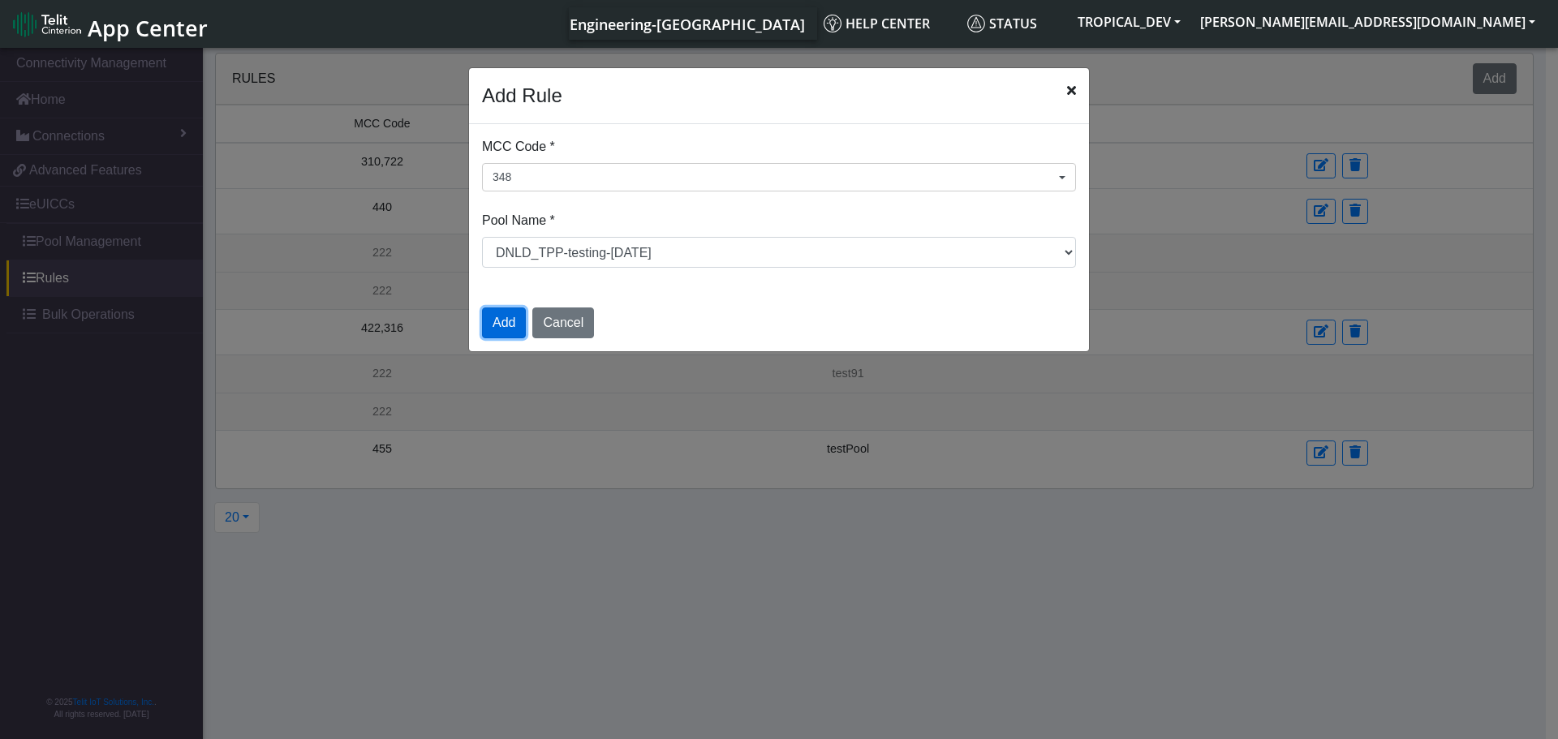
click at [496, 320] on button "Add" at bounding box center [504, 323] width 44 height 31
